Goal: Find specific page/section: Find specific page/section

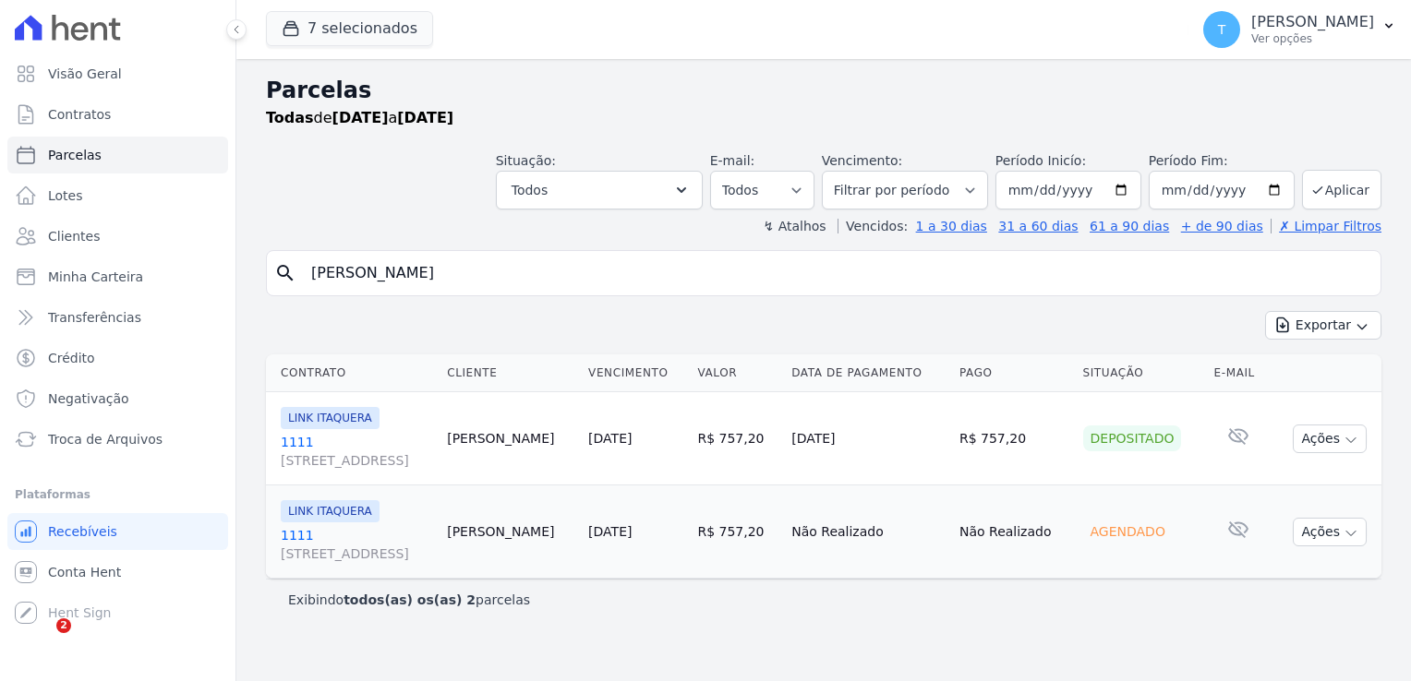
select select
drag, startPoint x: 558, startPoint y: 267, endPoint x: 281, endPoint y: 279, distance: 277.3
click at [281, 279] on div "search [PERSON_NAME]" at bounding box center [824, 273] width 1116 height 46
paste input "[DEMOGRAPHIC_DATA][PERSON_NAME] Passos"
click at [1257, 280] on input "[DEMOGRAPHIC_DATA][PERSON_NAME] Passos" at bounding box center [836, 273] width 1073 height 37
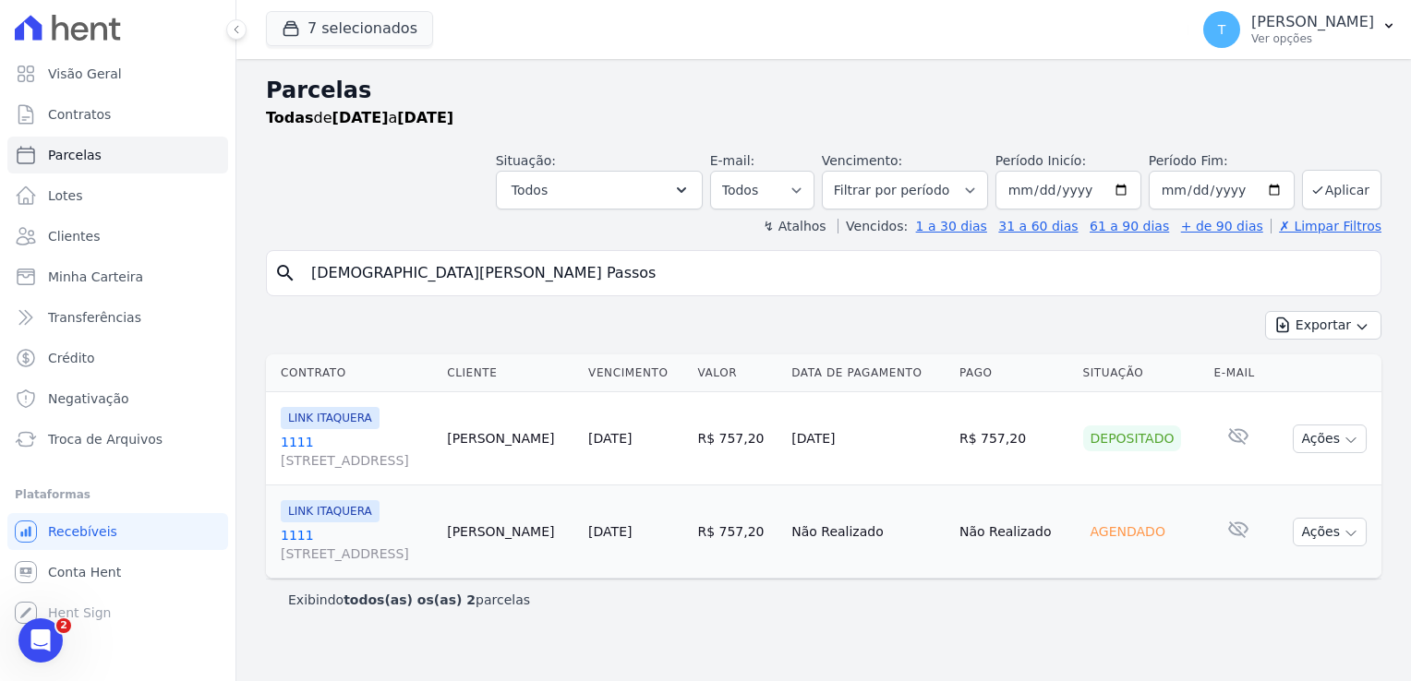
type input "[DEMOGRAPHIC_DATA][PERSON_NAME] Passos"
select select
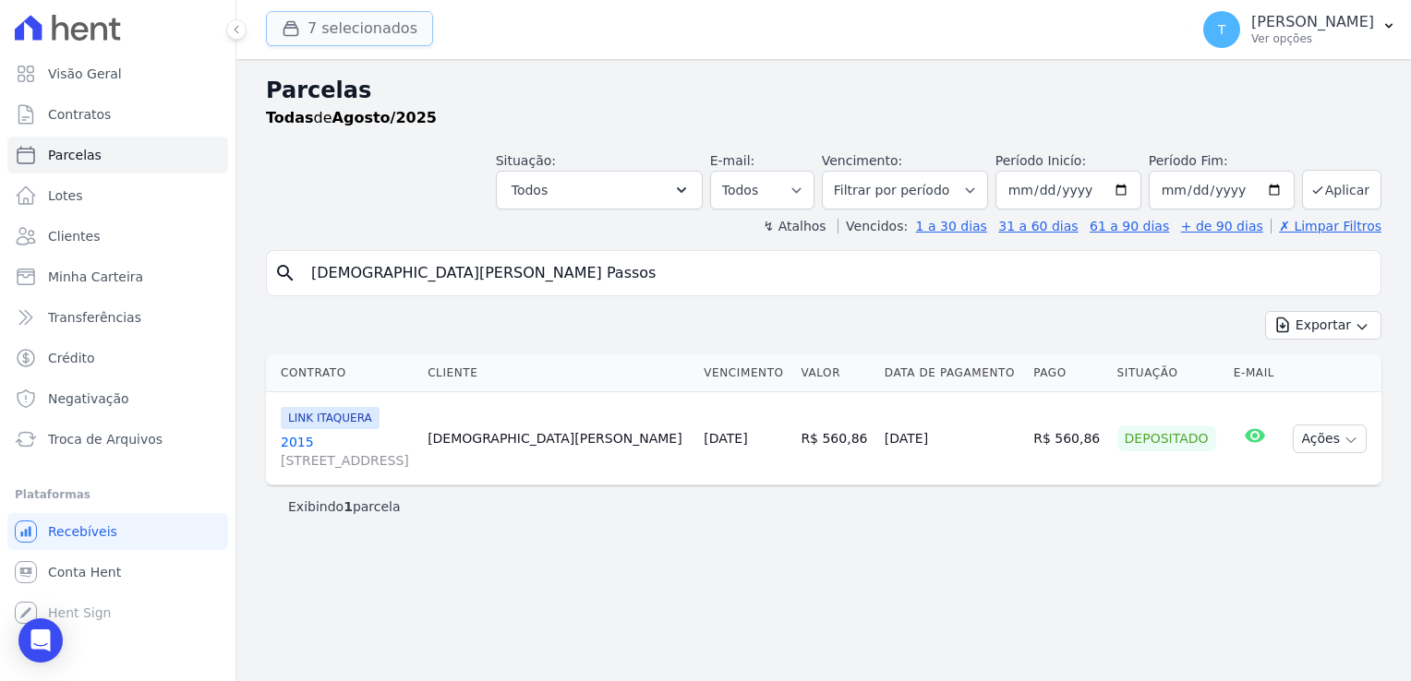
click at [331, 23] on button "7 selecionados" at bounding box center [349, 28] width 167 height 35
click at [294, 23] on icon "button" at bounding box center [291, 29] width 14 height 14
click at [1387, 25] on icon "button" at bounding box center [1388, 26] width 7 height 5
click at [1373, 30] on p "[PERSON_NAME]" at bounding box center [1312, 22] width 123 height 18
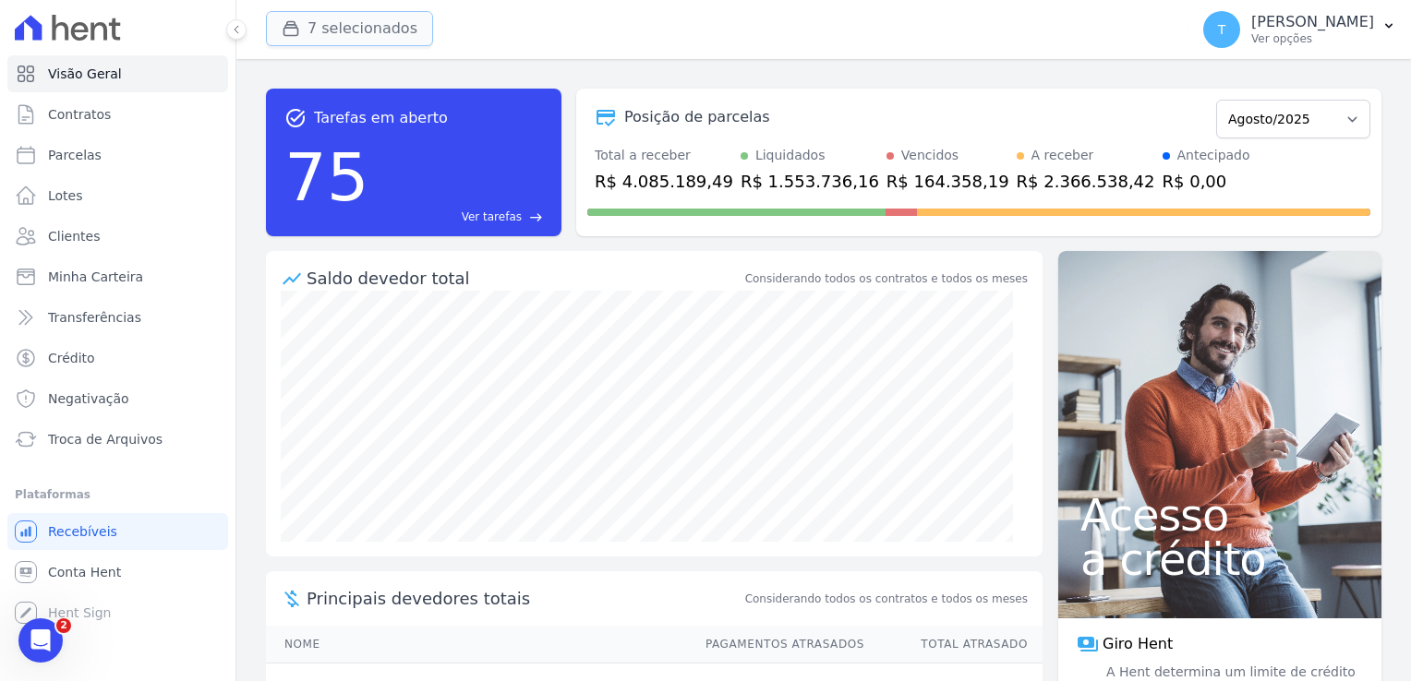
click at [342, 28] on button "7 selecionados" at bounding box center [349, 28] width 167 height 35
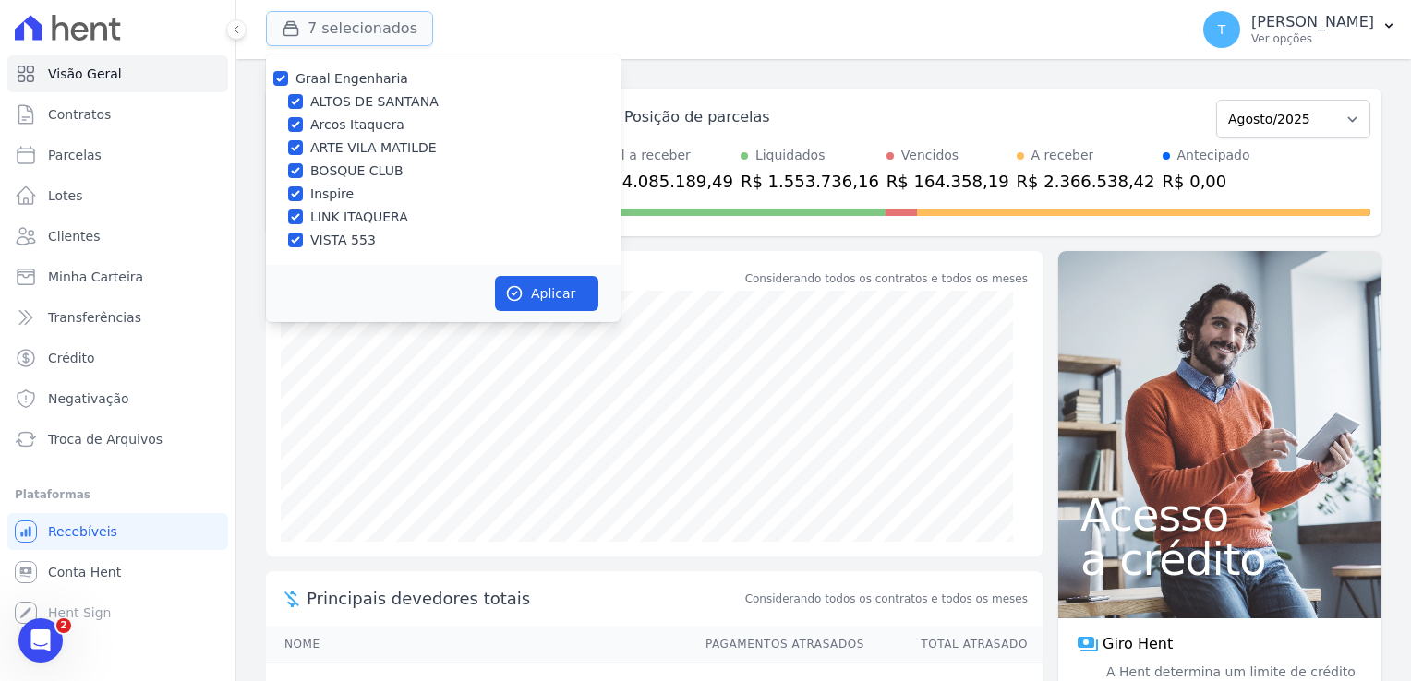
click at [342, 28] on button "7 selecionados" at bounding box center [349, 28] width 167 height 35
